Goal: Transaction & Acquisition: Purchase product/service

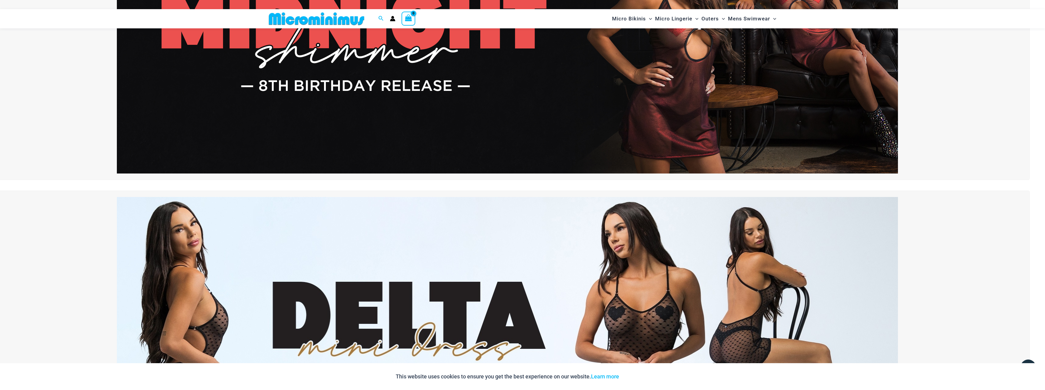
scroll to position [57, 0]
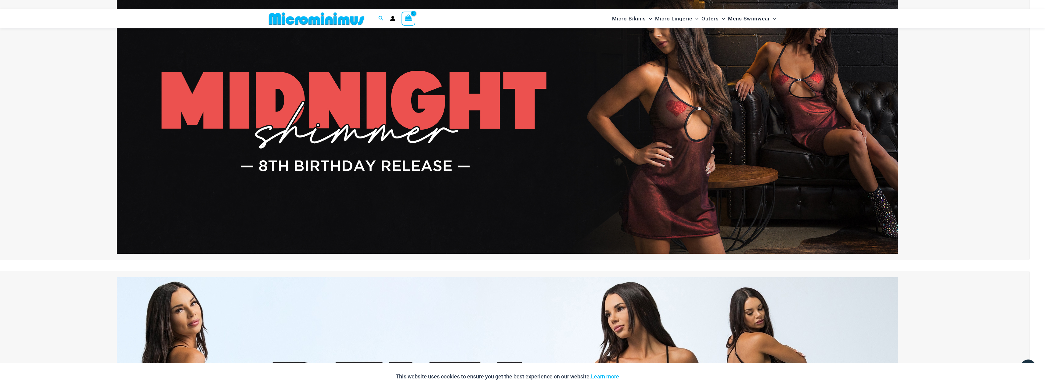
click at [456, 111] on img at bounding box center [507, 121] width 781 height 266
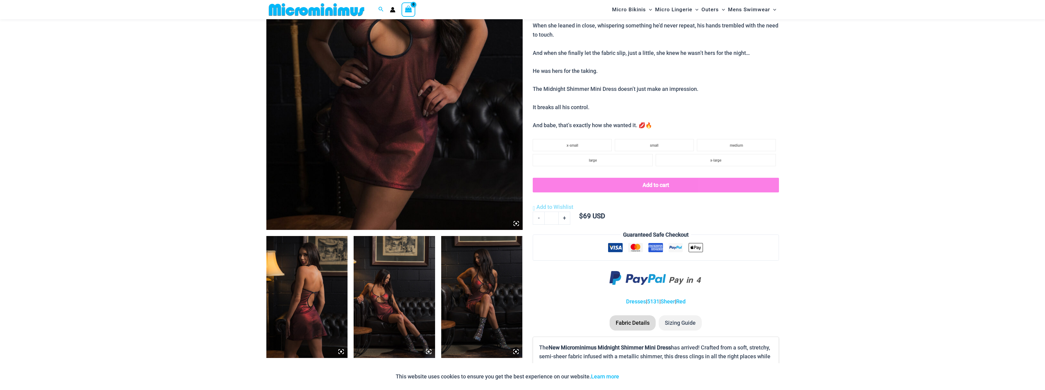
scroll to position [269, 0]
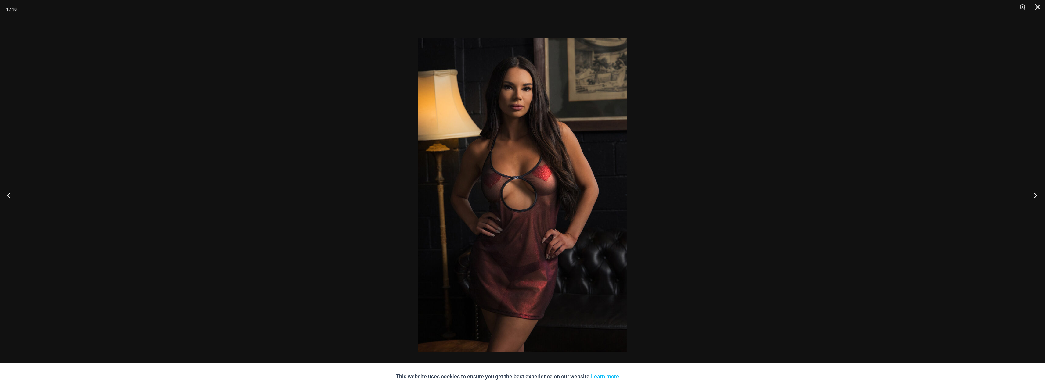
click at [1039, 195] on button "Next" at bounding box center [1033, 195] width 23 height 31
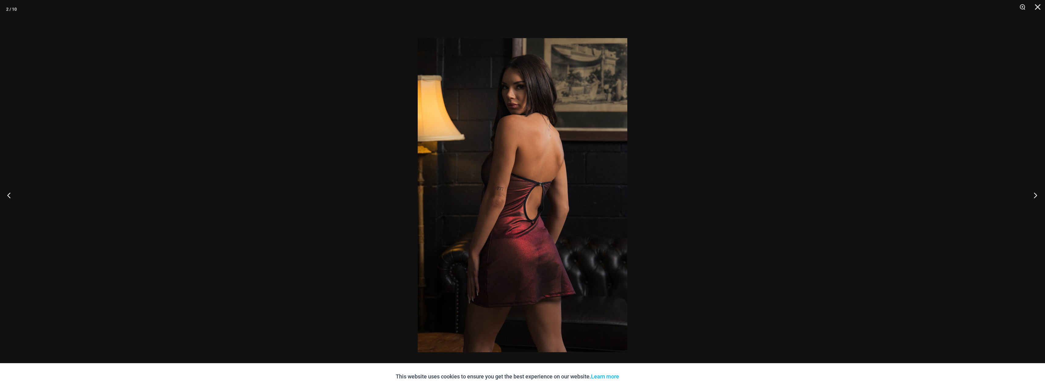
click at [1039, 195] on button "Next" at bounding box center [1033, 195] width 23 height 31
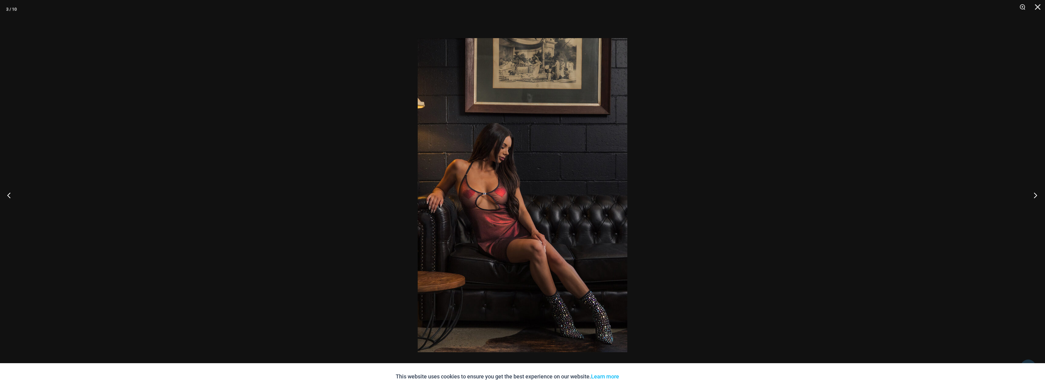
click at [1039, 195] on button "Next" at bounding box center [1033, 195] width 23 height 31
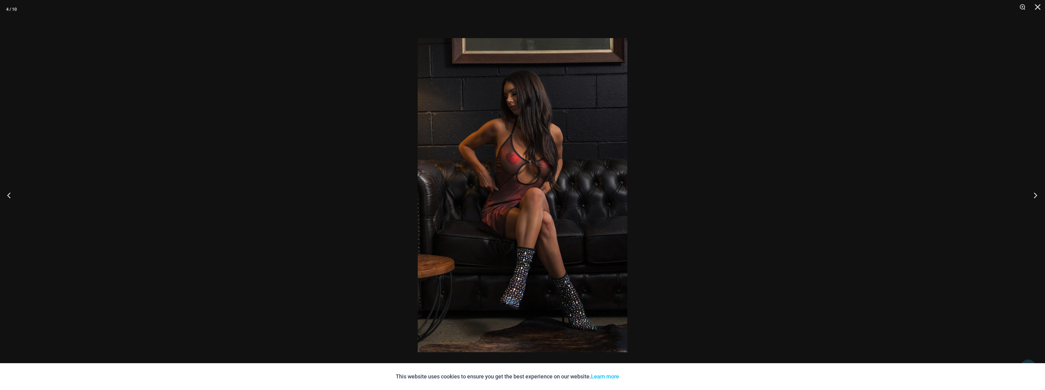
click at [1039, 195] on button "Next" at bounding box center [1033, 195] width 23 height 31
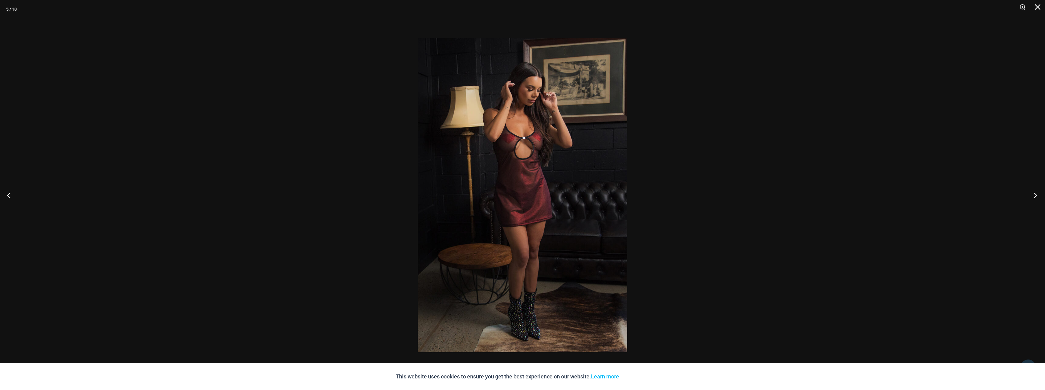
click at [1039, 195] on button "Next" at bounding box center [1033, 195] width 23 height 31
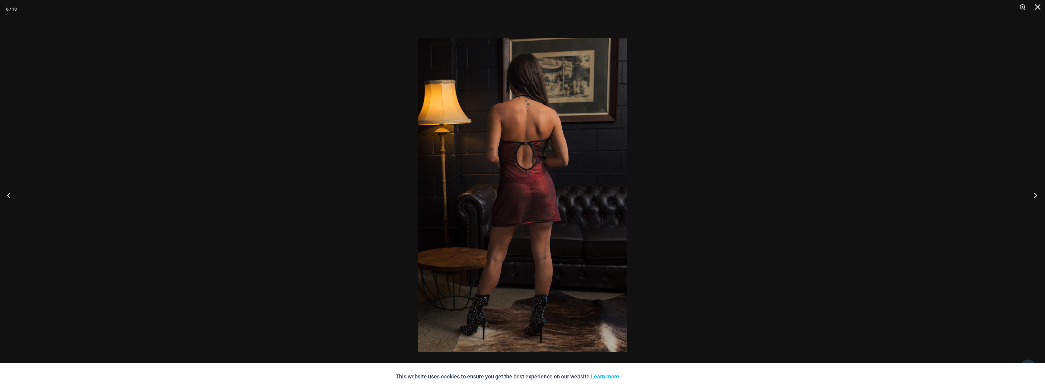
click at [1039, 195] on button "Next" at bounding box center [1033, 195] width 23 height 31
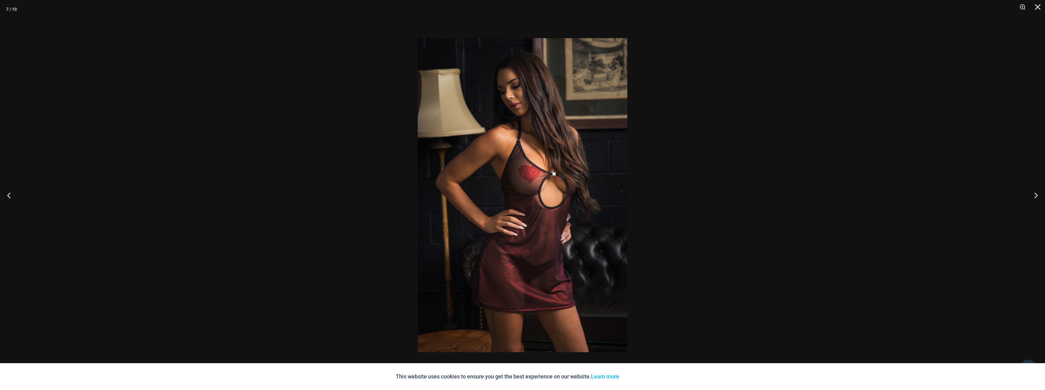
click at [329, 237] on div at bounding box center [522, 195] width 1045 height 390
